Goal: Information Seeking & Learning: Learn about a topic

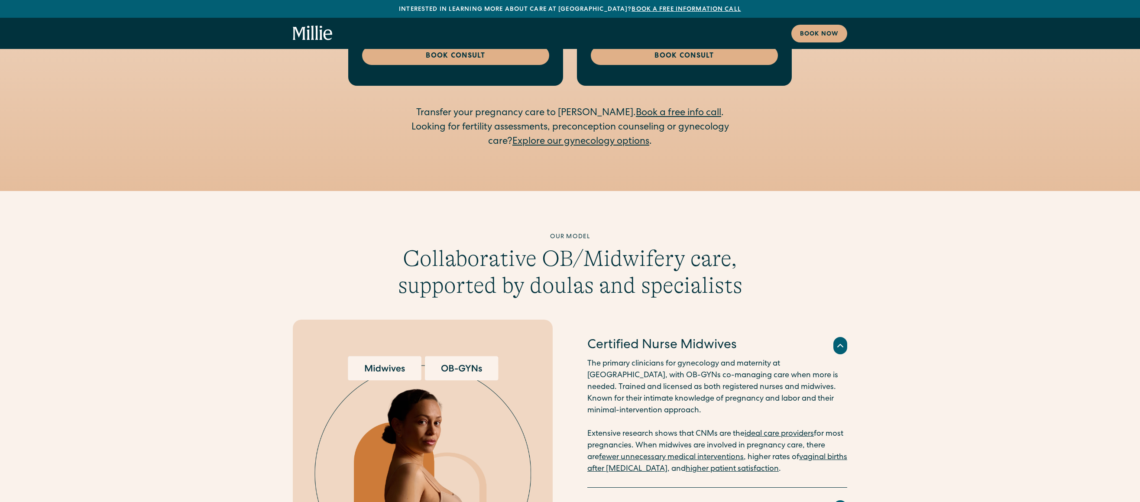
scroll to position [2387, 0]
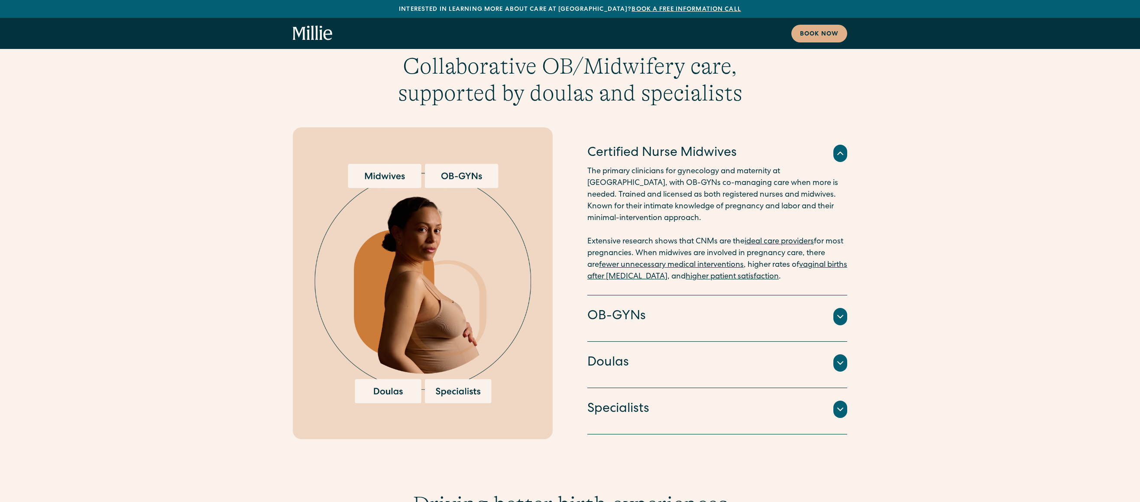
click at [837, 311] on icon at bounding box center [840, 316] width 10 height 10
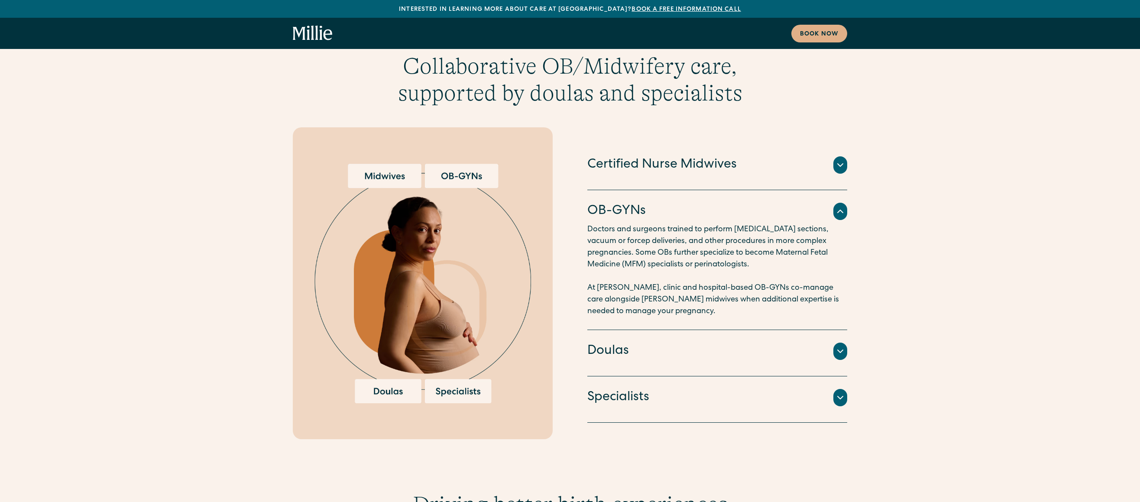
click at [841, 346] on icon at bounding box center [840, 351] width 10 height 10
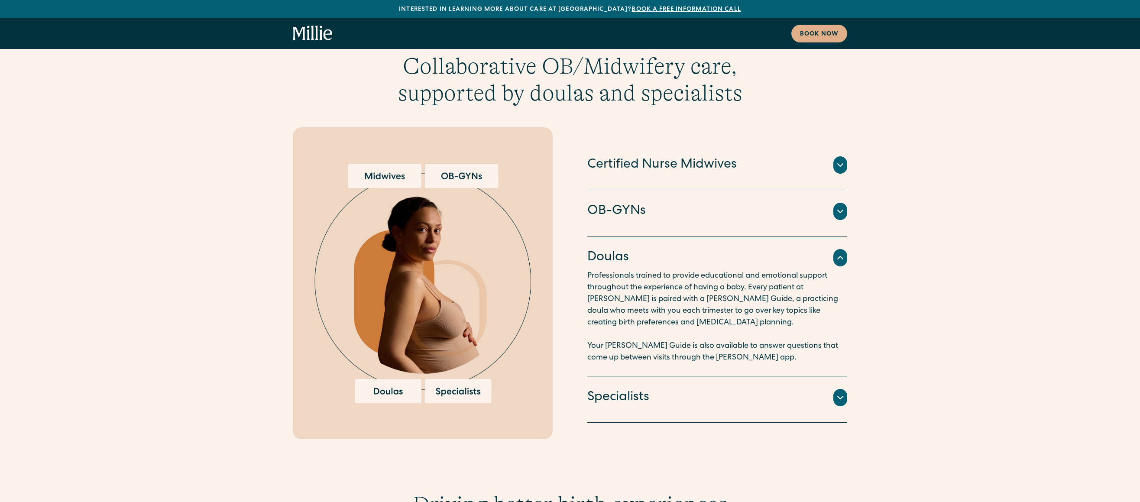
click at [625, 389] on h4 "Specialists" at bounding box center [618, 398] width 62 height 18
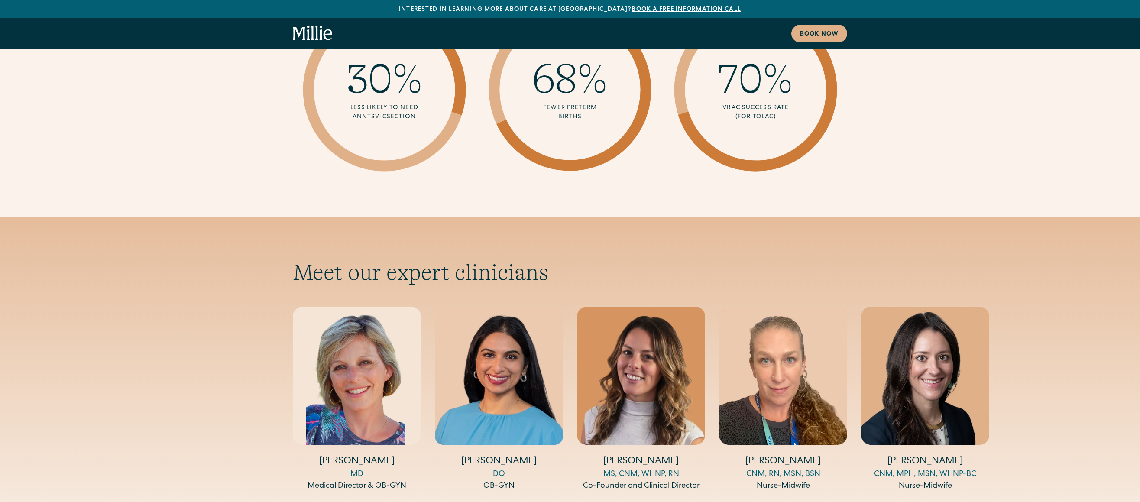
scroll to position [3046, 0]
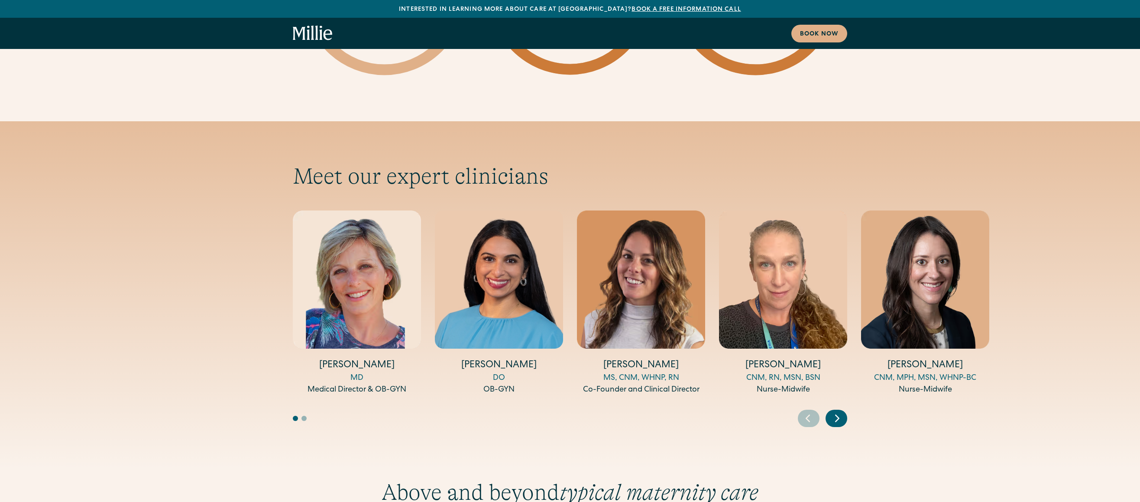
click at [495, 359] on h4 "[PERSON_NAME]" at bounding box center [499, 365] width 128 height 13
drag, startPoint x: 903, startPoint y: 394, endPoint x: 898, endPoint y: 389, distance: 7.4
click at [903, 394] on div "Meet our expert clinicians [PERSON_NAME] MD Medical Director & OB-GYN [PERSON_N…" at bounding box center [570, 294] width 1140 height 347
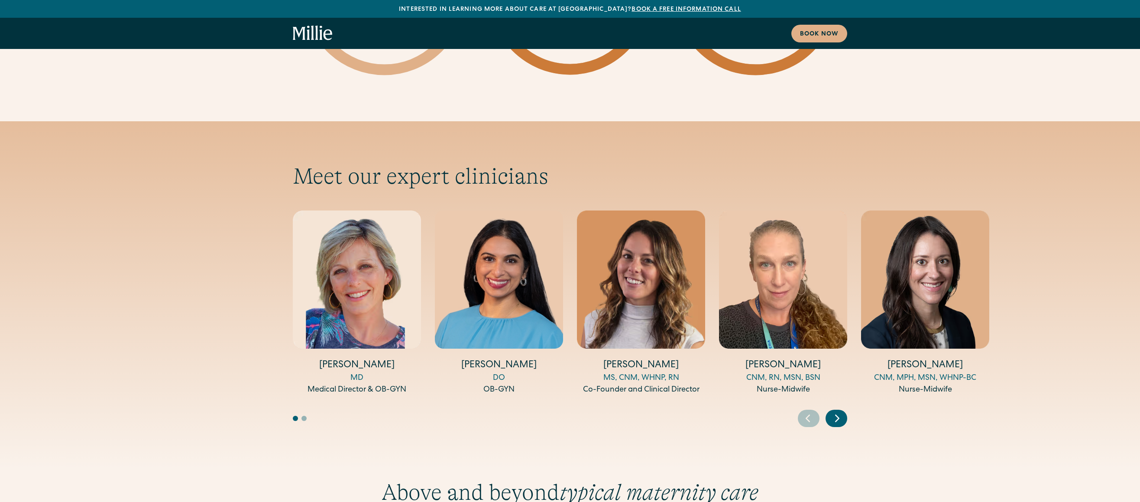
click at [838, 412] on icon "Next slide" at bounding box center [837, 418] width 13 height 13
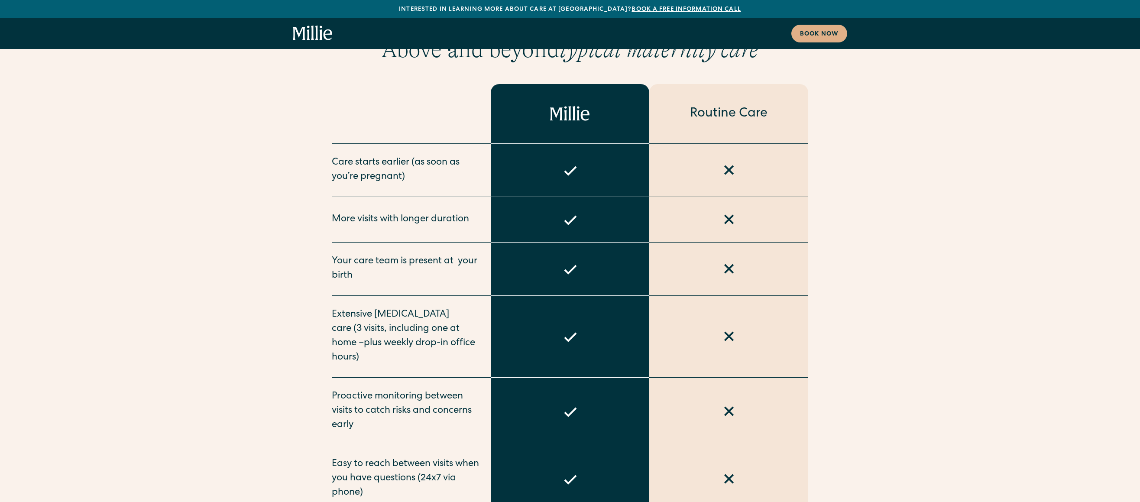
scroll to position [3500, 0]
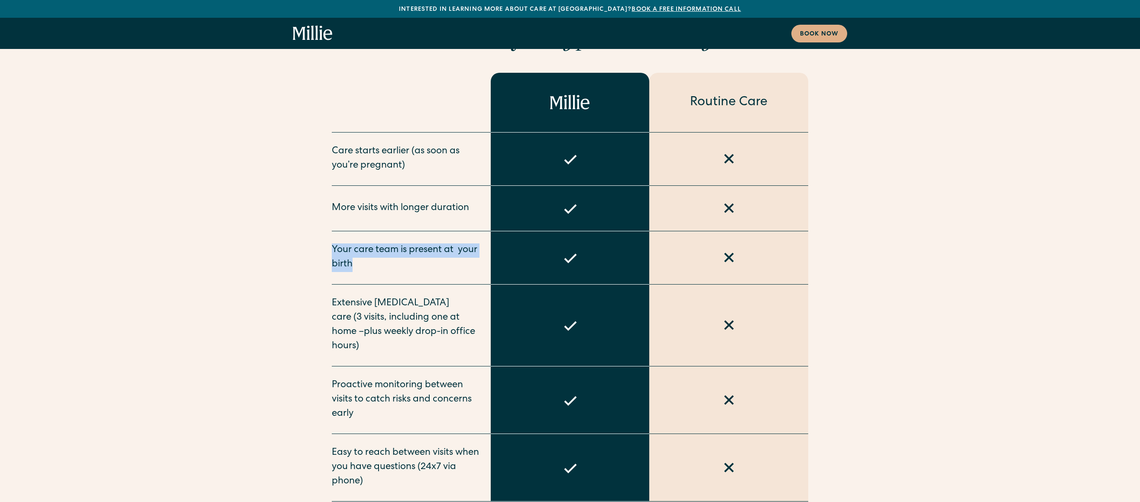
drag, startPoint x: 333, startPoint y: 198, endPoint x: 384, endPoint y: 230, distance: 60.9
click at [384, 231] on div "Your care team is present at  your birth" at bounding box center [411, 257] width 159 height 53
click at [383, 231] on div "Your care team is present at  your birth" at bounding box center [411, 257] width 159 height 53
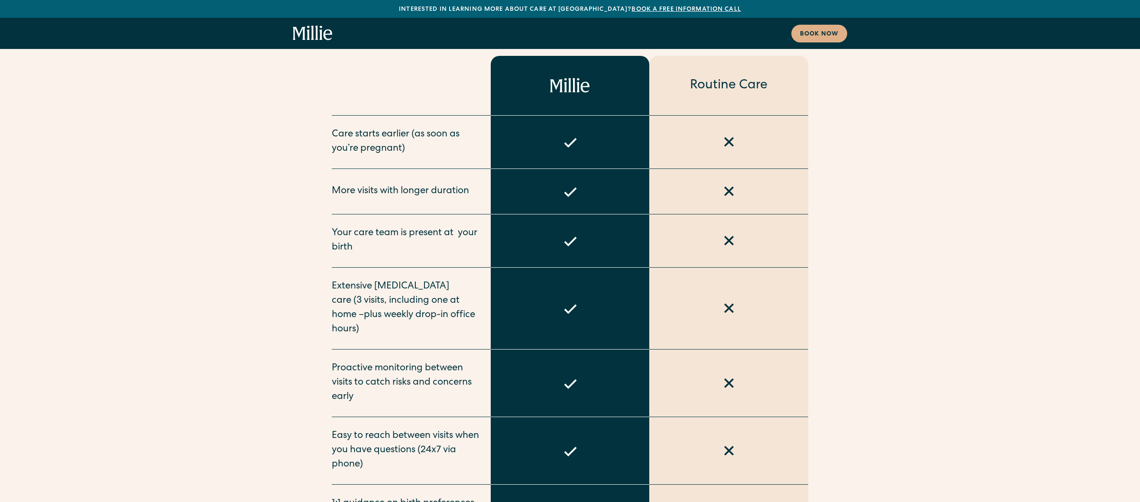
scroll to position [3568, 0]
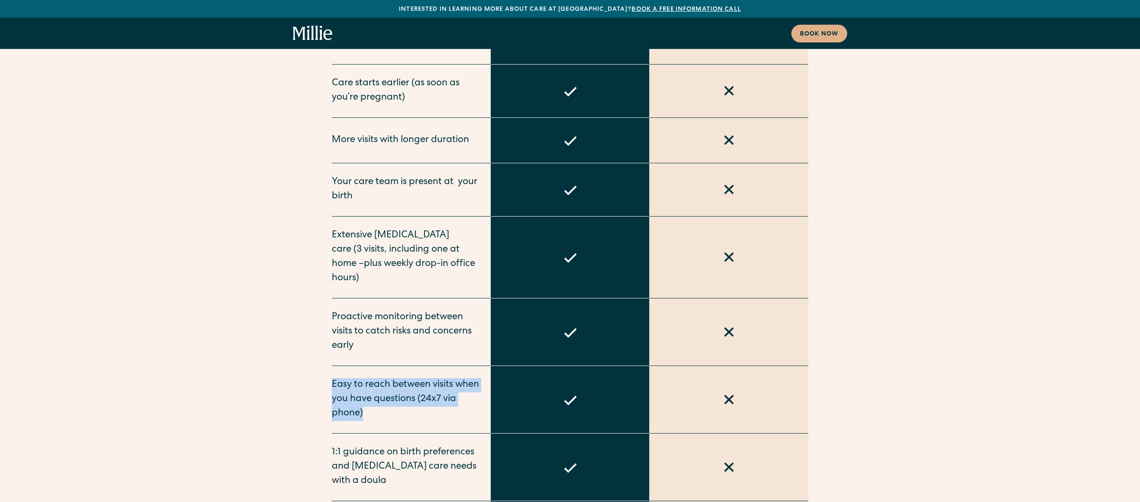
drag, startPoint x: 334, startPoint y: 321, endPoint x: 451, endPoint y: 357, distance: 122.4
click at [451, 366] on div "Easy to reach between visits when you have questions (24x7 via phone)" at bounding box center [411, 400] width 159 height 68
click at [450, 366] on div "Easy to reach between visits when you have questions (24x7 via phone)" at bounding box center [411, 400] width 159 height 68
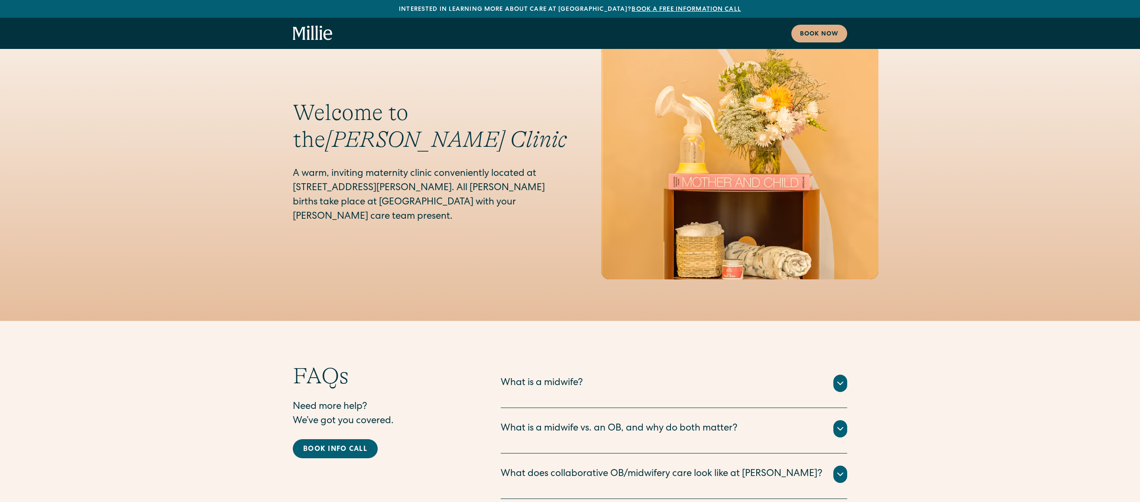
scroll to position [4359, 0]
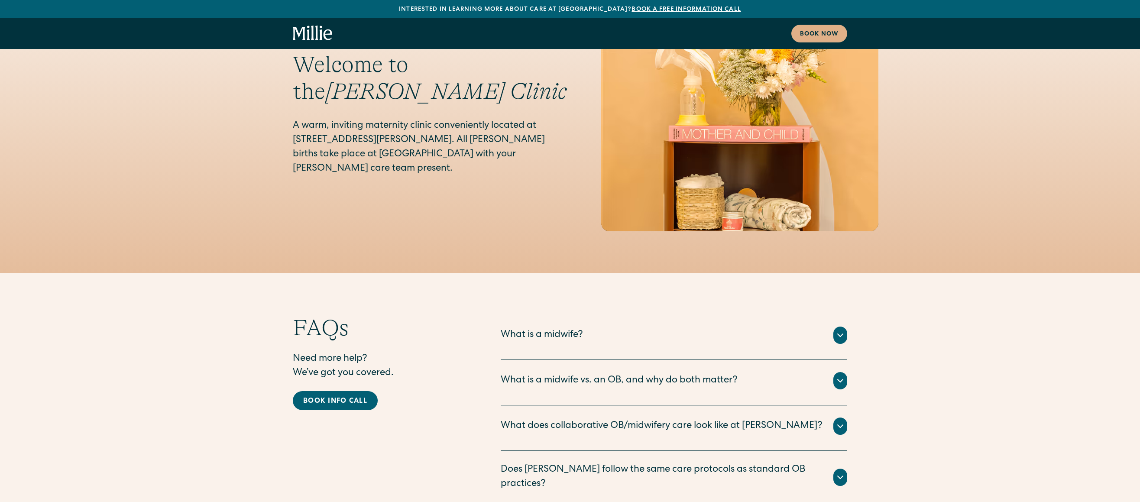
click at [544, 374] on div "What is a midwife vs. an OB, and why do both matter?" at bounding box center [619, 381] width 237 height 14
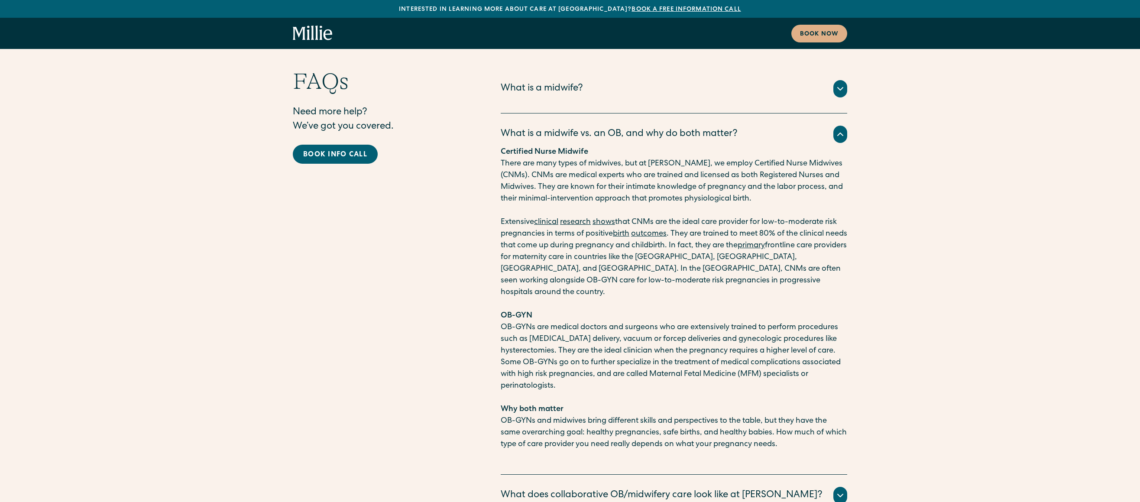
scroll to position [4653, 0]
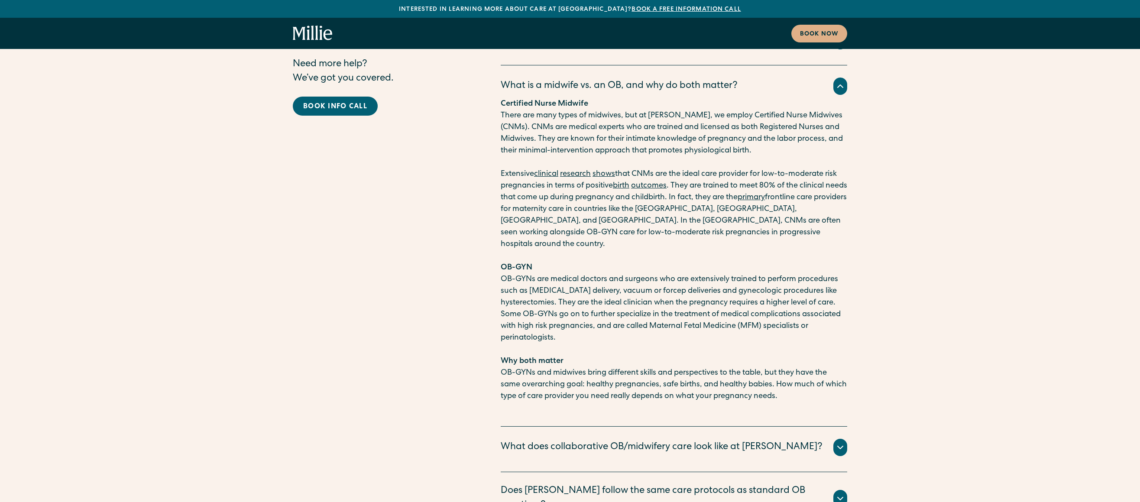
click at [528, 441] on div "What does collaborative OB/midwifery care look like at [PERSON_NAME]?" at bounding box center [662, 448] width 322 height 14
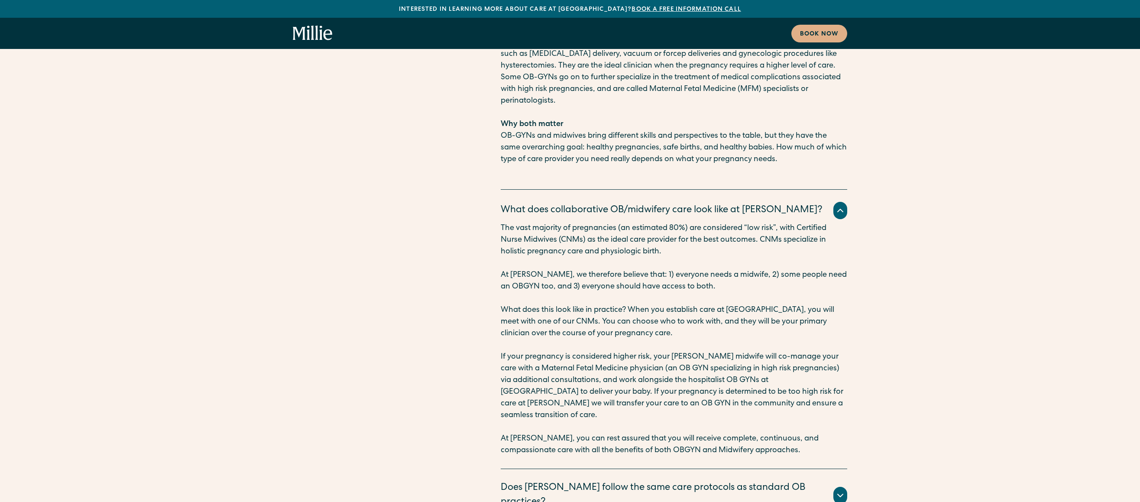
scroll to position [4974, 0]
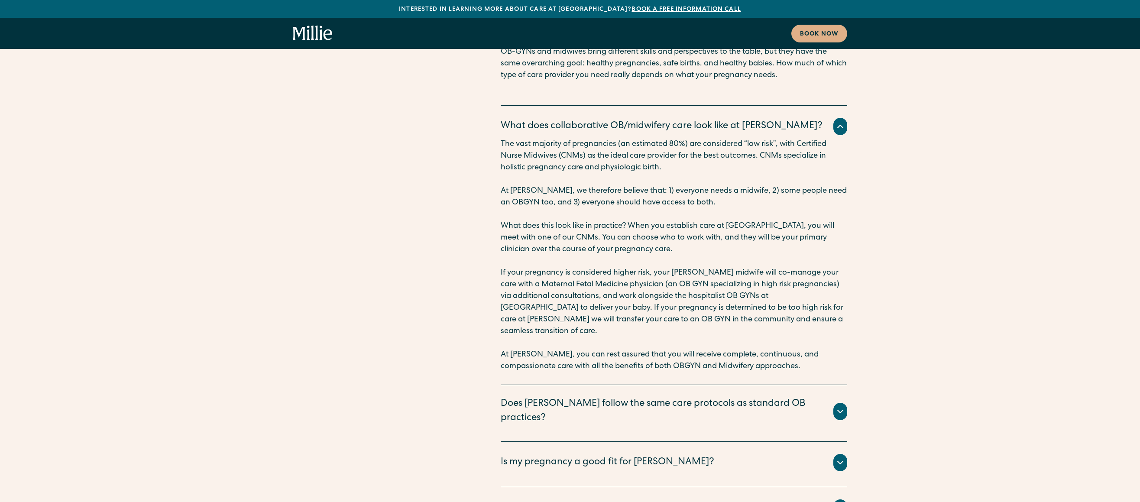
click at [639, 456] on div "Is my pregnancy a good fit for [PERSON_NAME]?" at bounding box center [608, 463] width 214 height 14
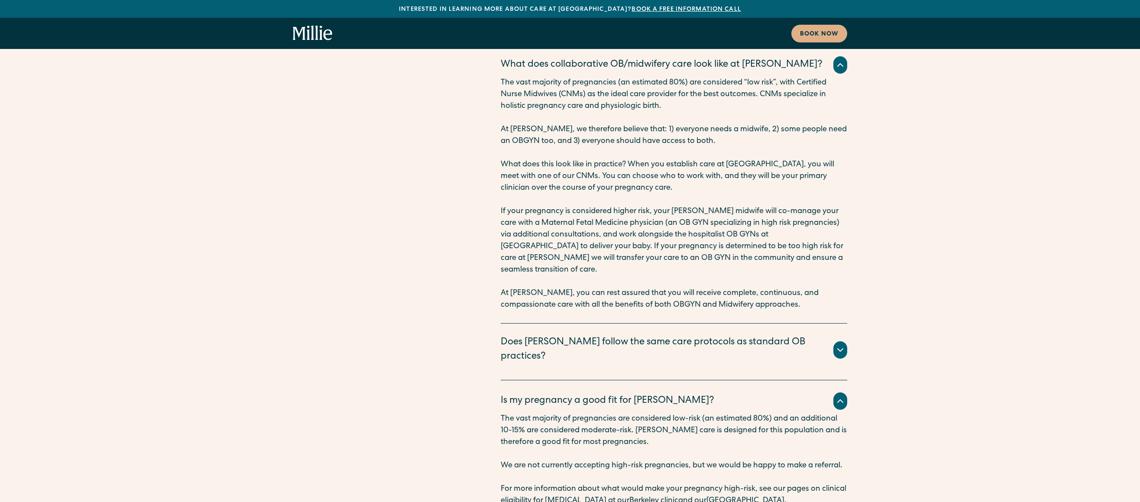
scroll to position [5068, 0]
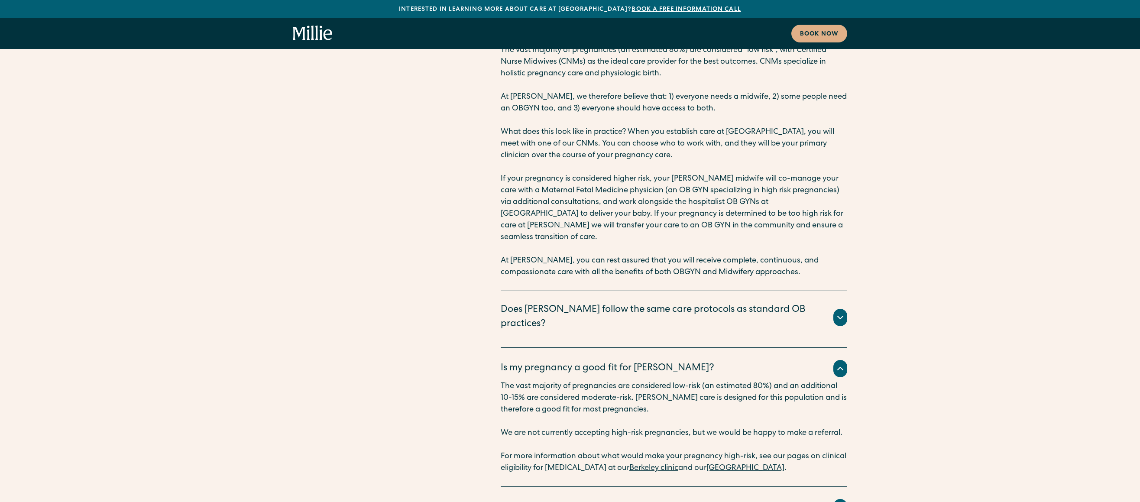
click at [529, 501] on div "Who will be at my birth and deliver my baby?" at bounding box center [599, 508] width 197 height 14
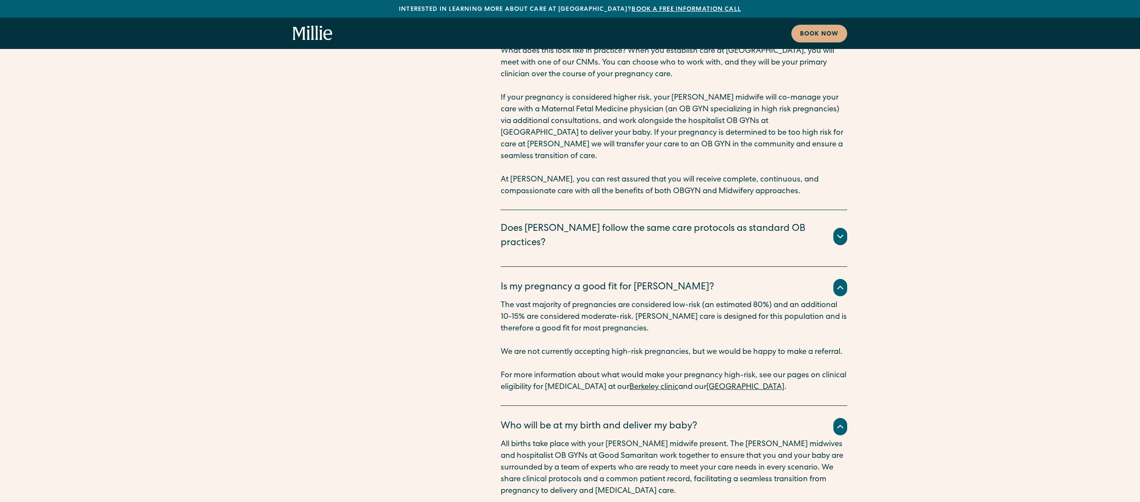
scroll to position [5179, 0]
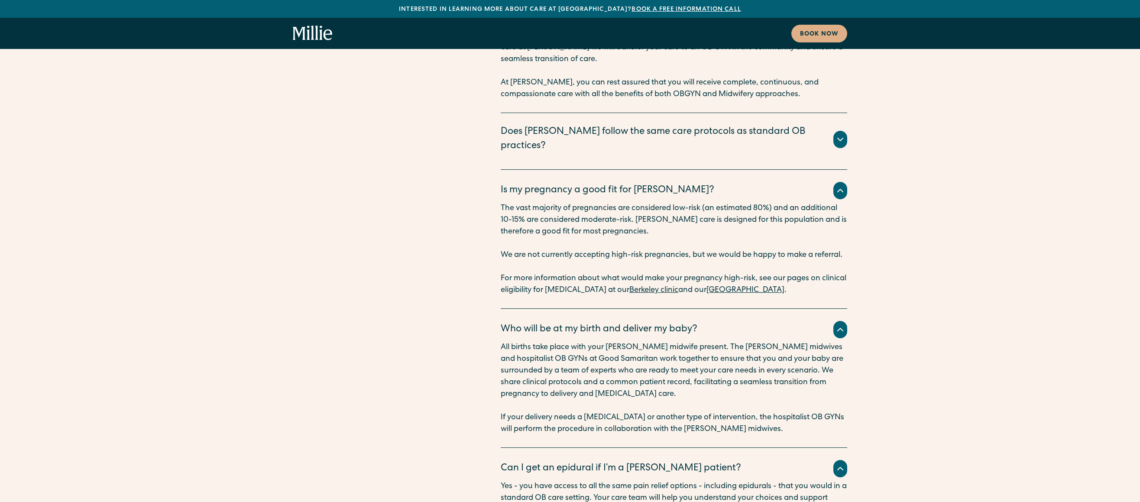
scroll to position [5290, 0]
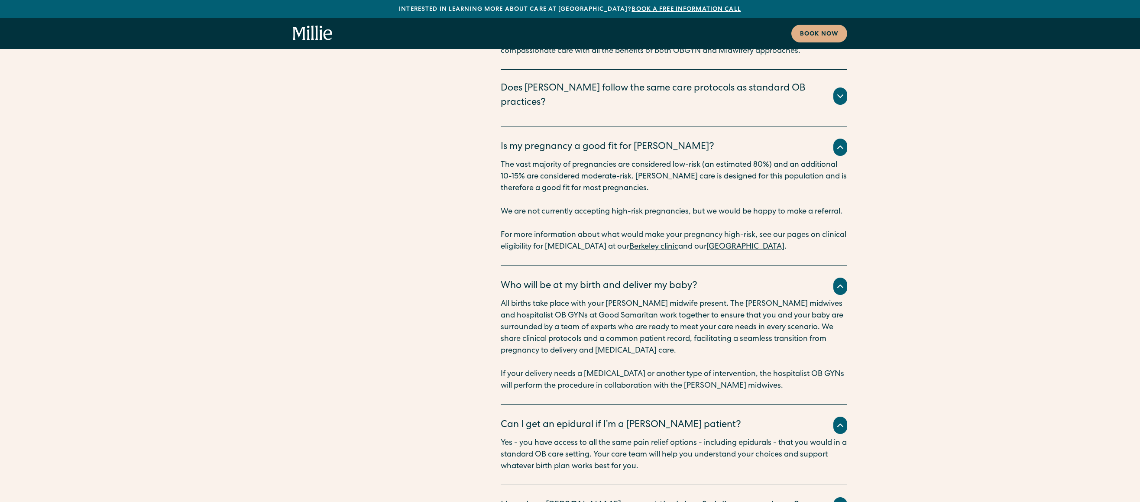
click at [615, 499] on div "How does [PERSON_NAME] support the labor & delivery experience?" at bounding box center [650, 506] width 298 height 14
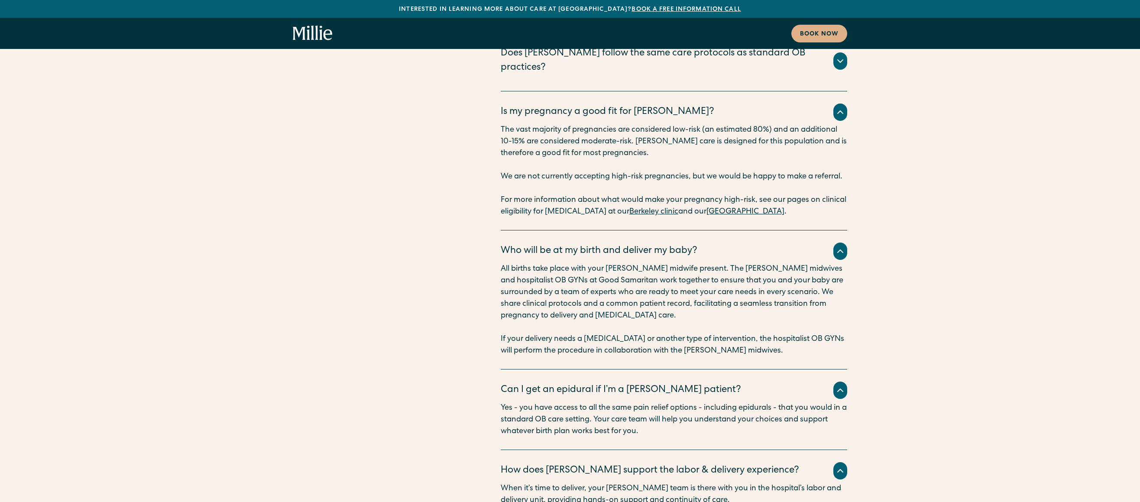
scroll to position [5613, 0]
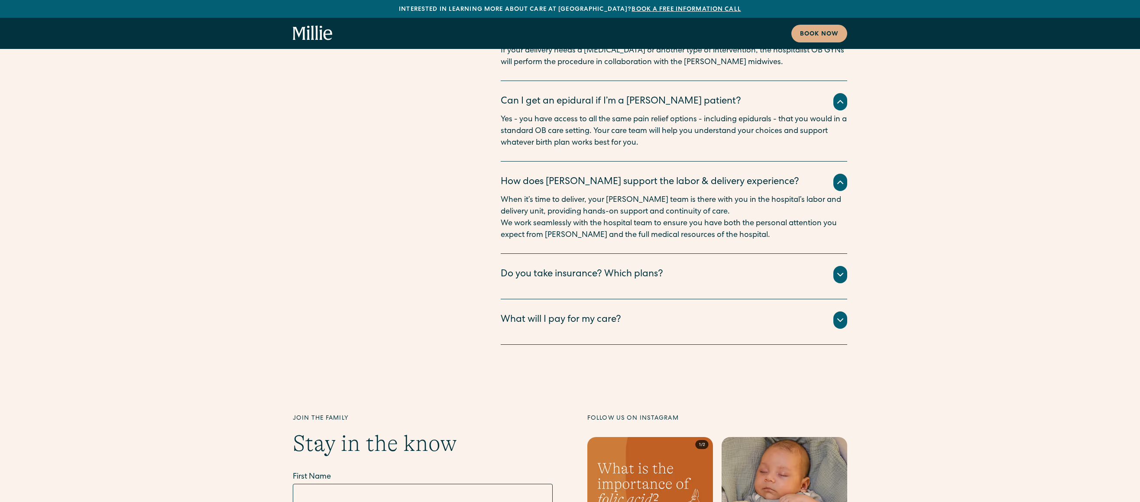
click at [597, 162] on div "How does [PERSON_NAME] support the labor & delivery experience? When it’s time …" at bounding box center [674, 208] width 347 height 92
click at [600, 254] on div "Do you take insurance? Which plans? We are currently accepting all PPO and HMO …" at bounding box center [674, 276] width 347 height 45
click at [601, 268] on div "Do you take insurance? Which plans?" at bounding box center [582, 275] width 162 height 14
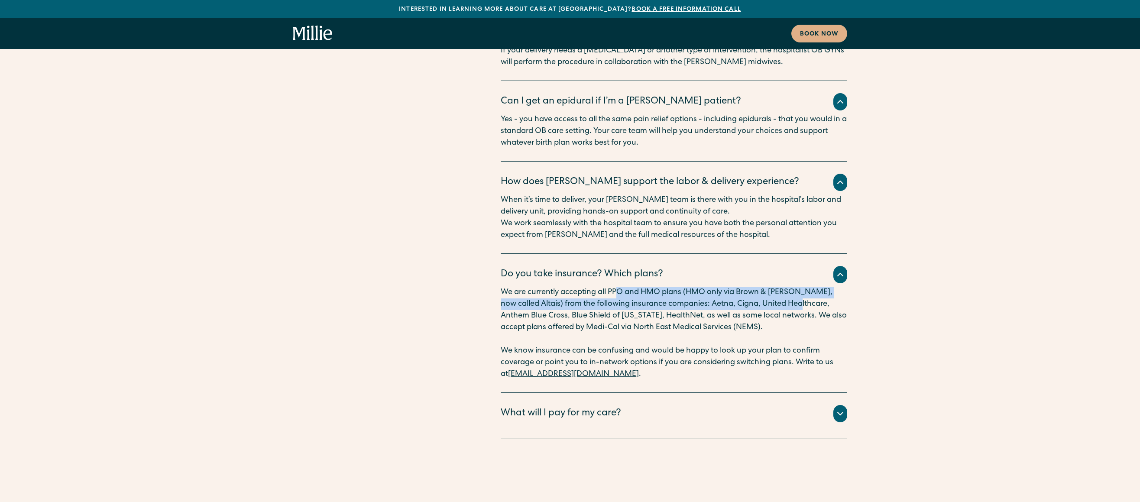
drag, startPoint x: 699, startPoint y: 203, endPoint x: 798, endPoint y: 217, distance: 99.8
click at [790, 287] on p "We are currently accepting all PPO and HMO plans (HMO only via Brown & [PERSON_…" at bounding box center [674, 310] width 347 height 47
click at [804, 287] on p "We are currently accepting all PPO and HMO plans (HMO only via Brown & [PERSON_…" at bounding box center [674, 310] width 347 height 47
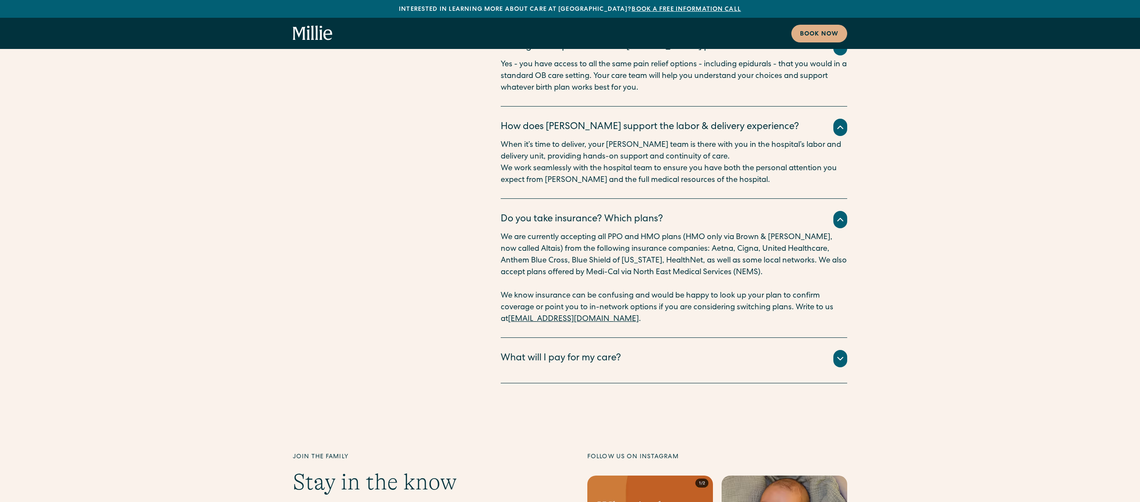
scroll to position [5674, 0]
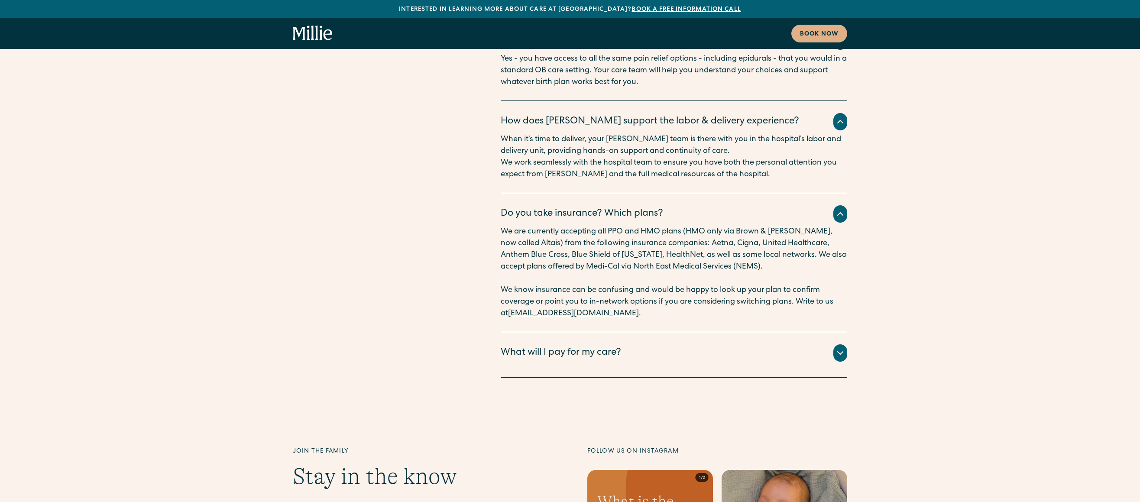
click at [590, 346] on div "What will I pay for my care?" at bounding box center [561, 353] width 120 height 14
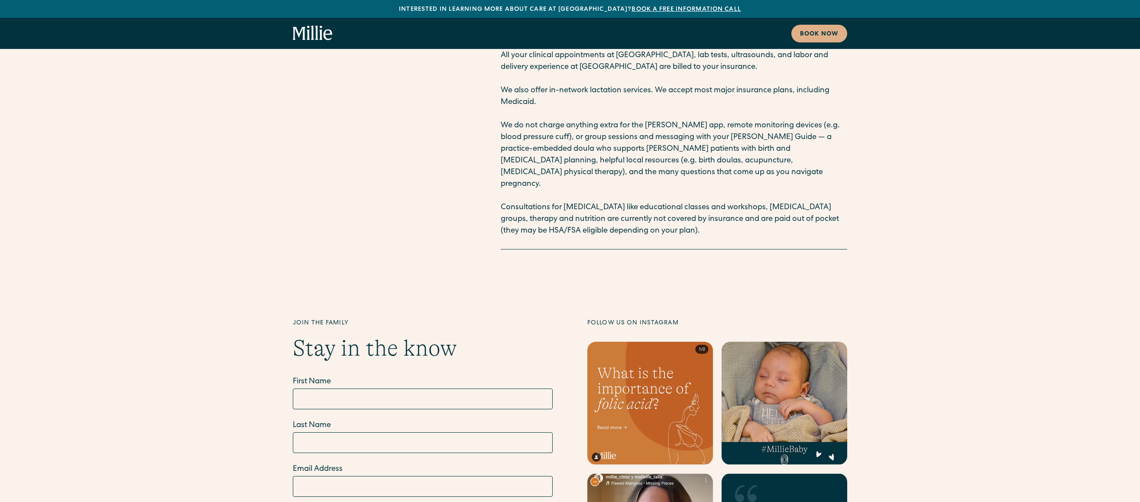
scroll to position [5845, 0]
